Goal: Check status: Check status

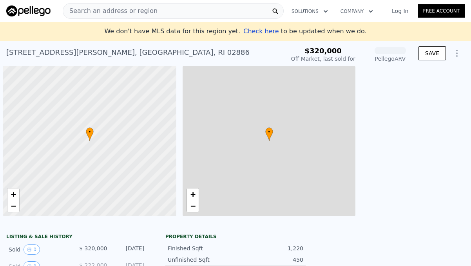
scroll to position [0, 3]
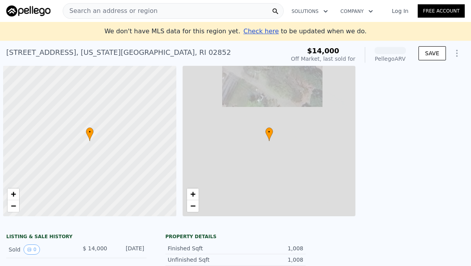
scroll to position [0, 3]
